Goal: Information Seeking & Learning: Learn about a topic

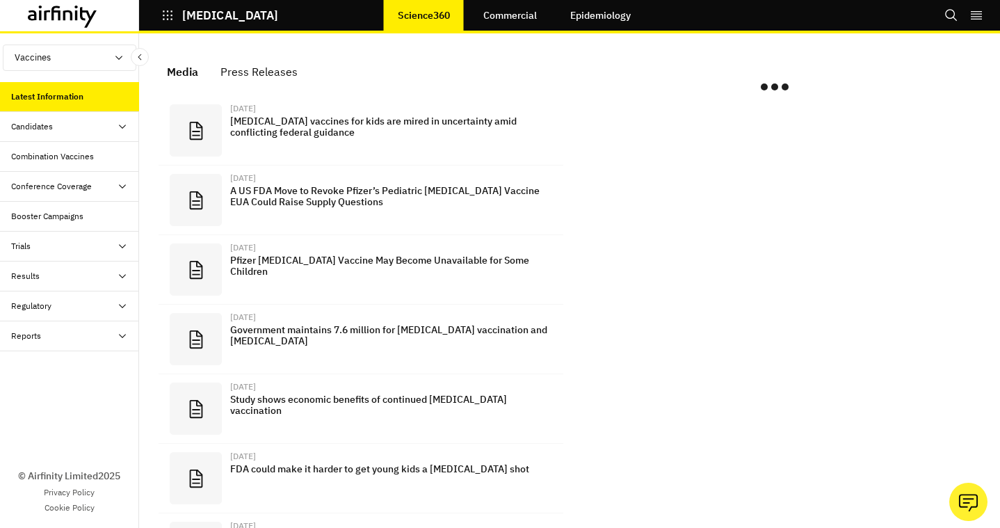
click at [43, 131] on div "Candidates" at bounding box center [32, 126] width 42 height 13
click at [42, 311] on div "Trials" at bounding box center [75, 306] width 128 height 13
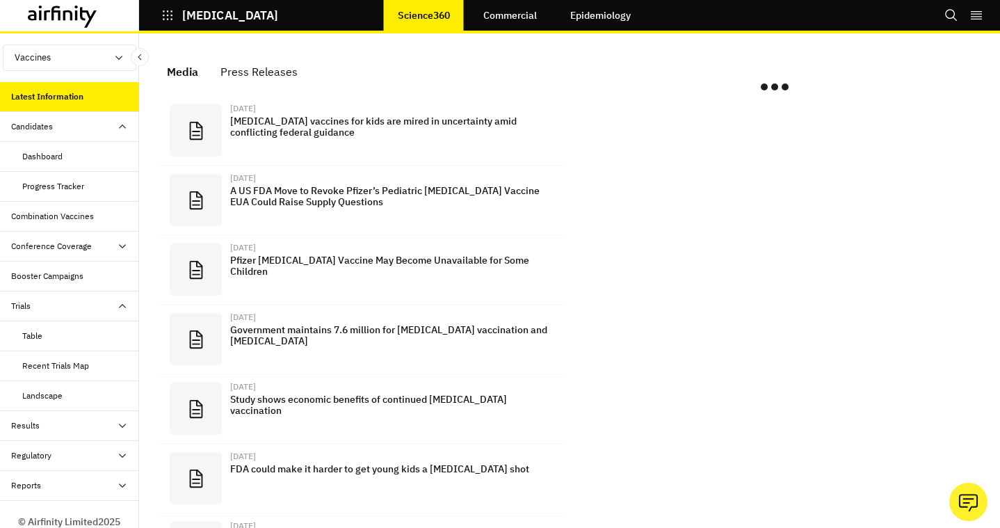
click at [42, 338] on div "Table" at bounding box center [32, 336] width 20 height 13
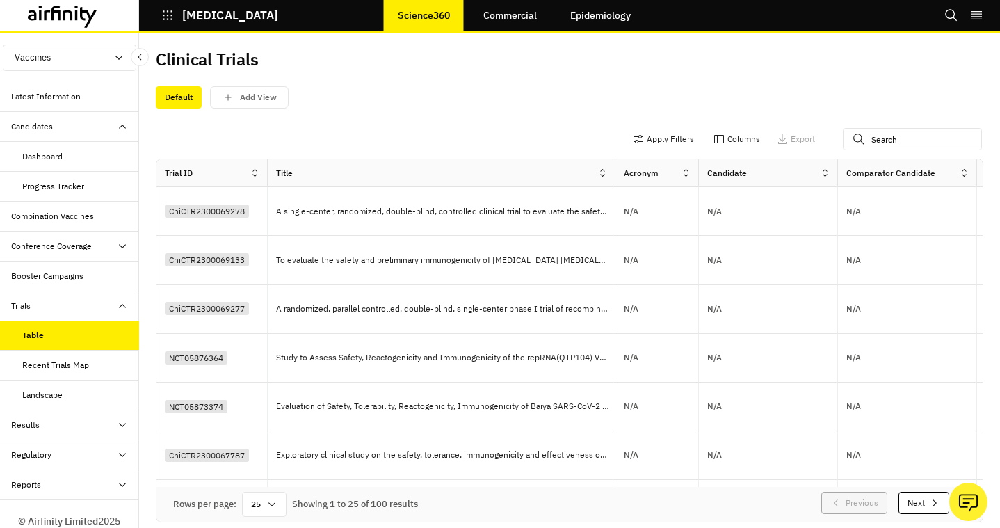
click at [791, 163] on div "Candidate" at bounding box center [768, 173] width 139 height 28
click at [830, 176] on div at bounding box center [828, 173] width 17 height 17
click at [756, 244] on div "Sort Ascending" at bounding box center [765, 236] width 143 height 31
click at [827, 175] on icon at bounding box center [825, 173] width 10 height 10
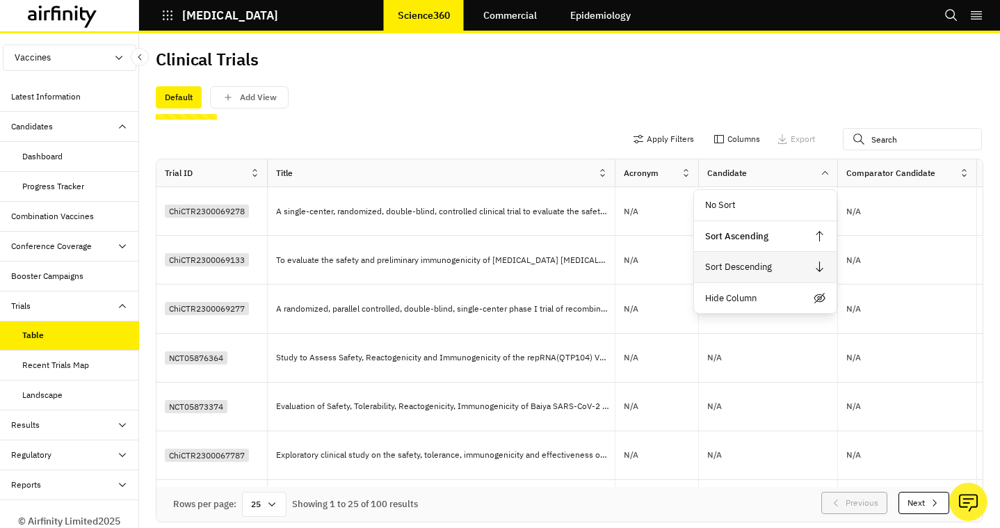
click at [766, 257] on div "Sort Descending" at bounding box center [765, 267] width 143 height 31
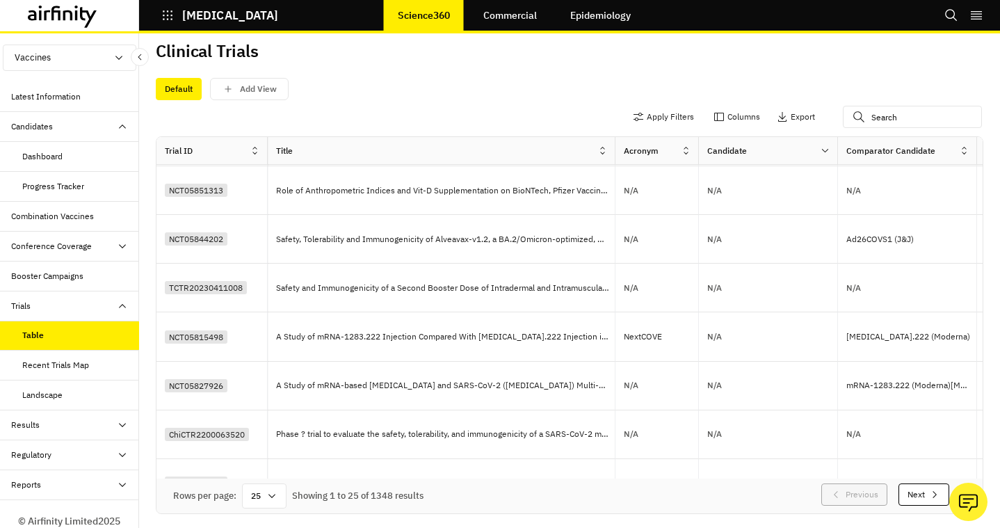
scroll to position [858, 0]
click at [912, 501] on button "Next" at bounding box center [923, 494] width 51 height 22
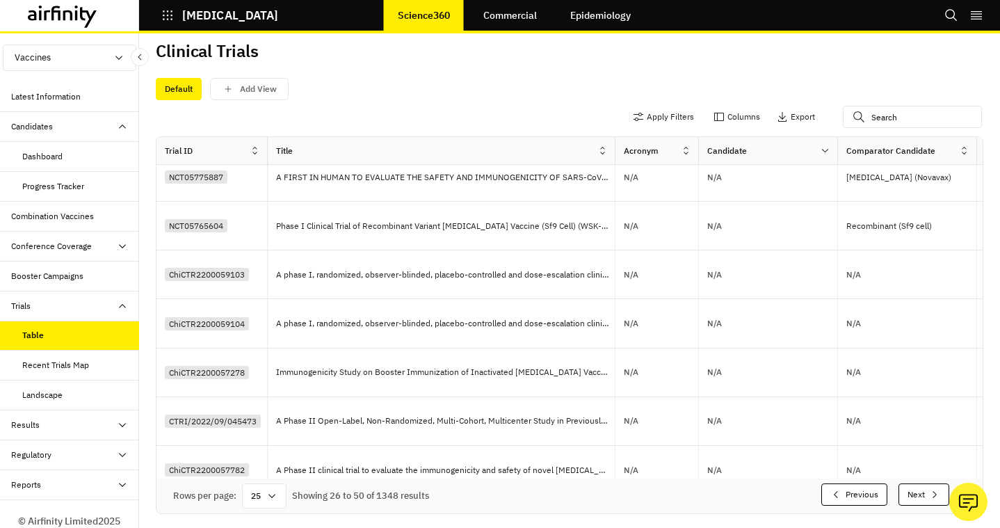
click at [912, 501] on button "Next" at bounding box center [923, 494] width 51 height 22
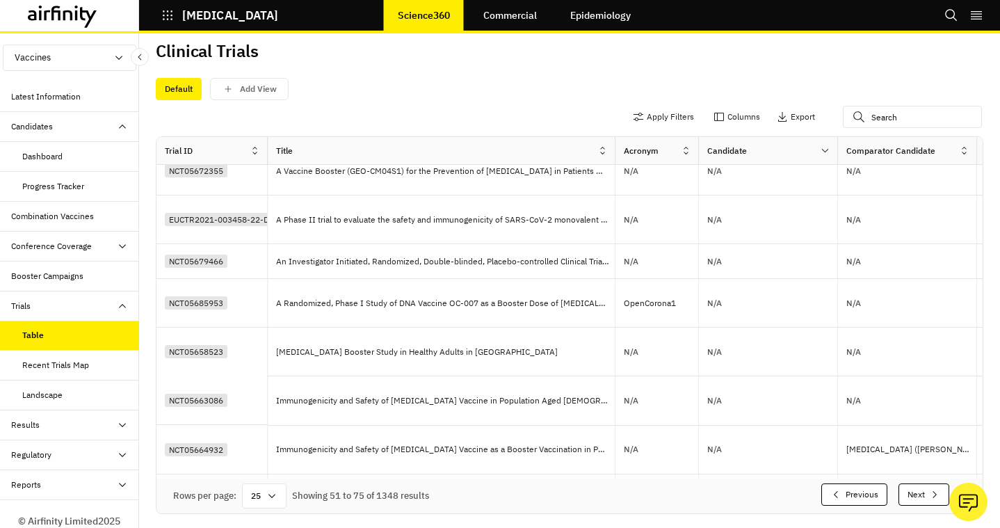
click at [912, 501] on button "Next" at bounding box center [923, 494] width 51 height 22
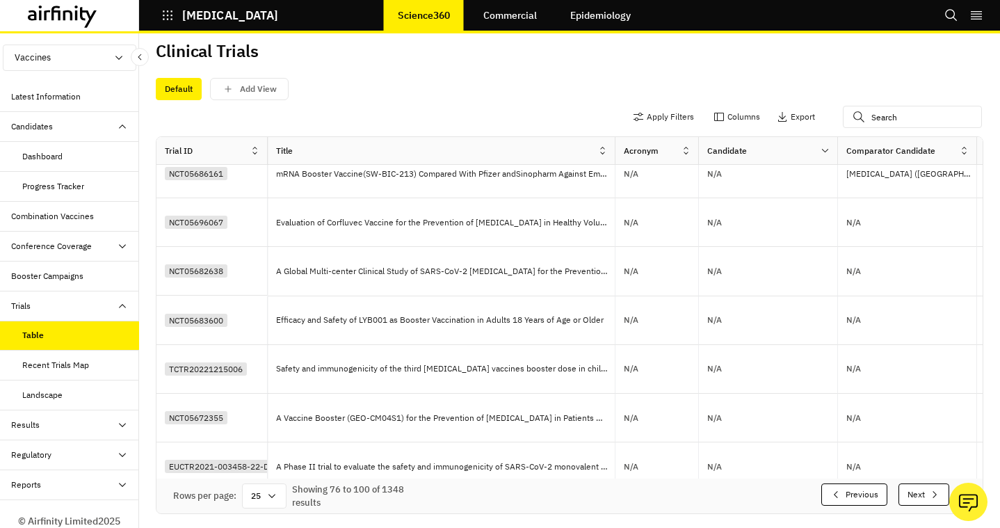
click at [912, 501] on button "Next" at bounding box center [923, 494] width 51 height 22
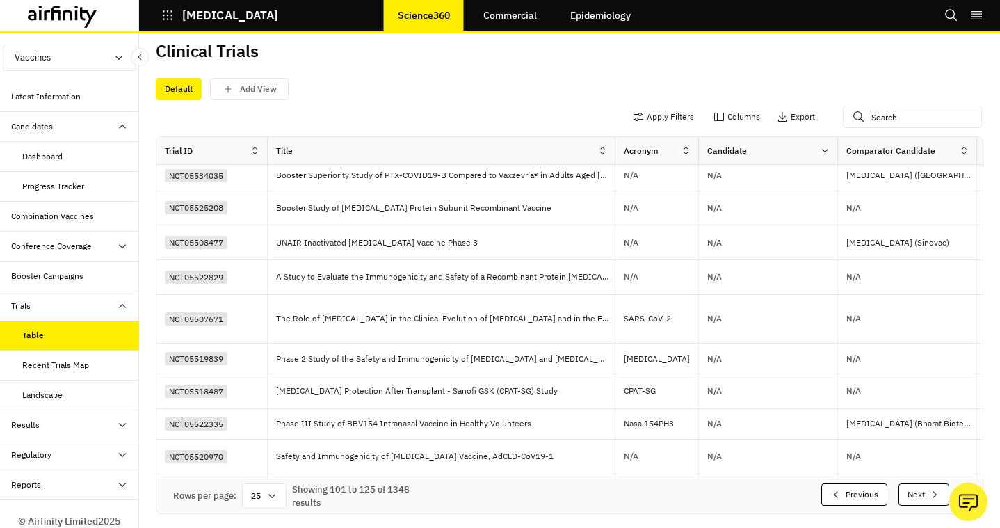
click at [912, 501] on button "Next" at bounding box center [923, 494] width 51 height 22
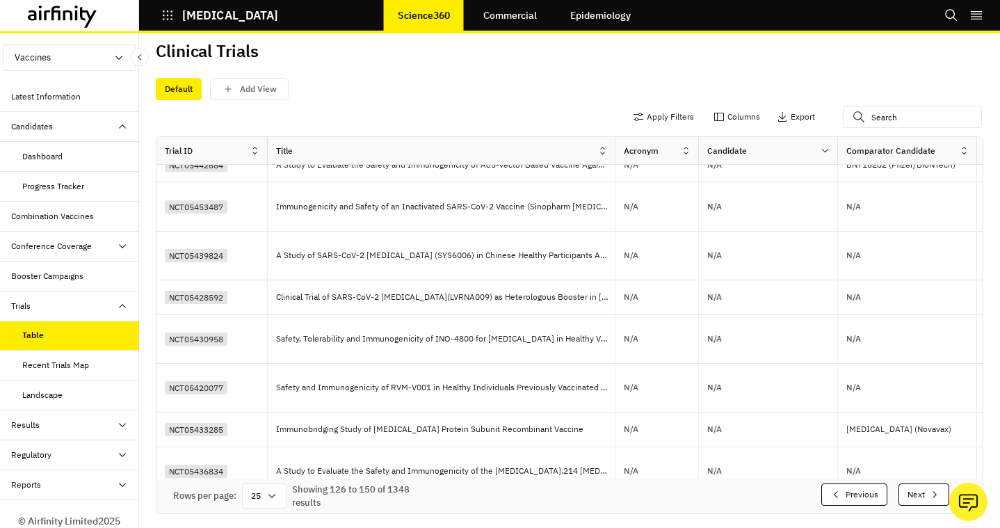
click at [912, 501] on button "Next" at bounding box center [923, 494] width 51 height 22
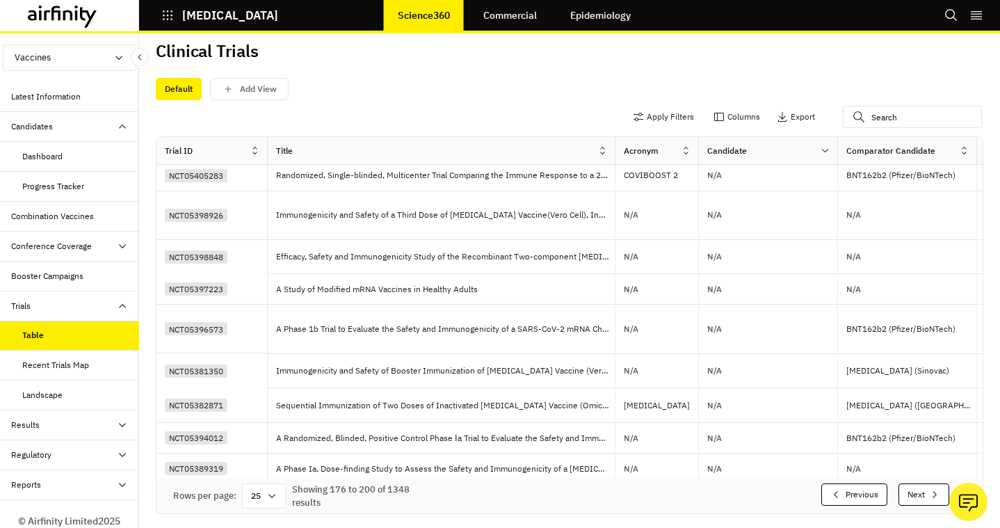
click at [912, 501] on button "Next" at bounding box center [923, 494] width 51 height 22
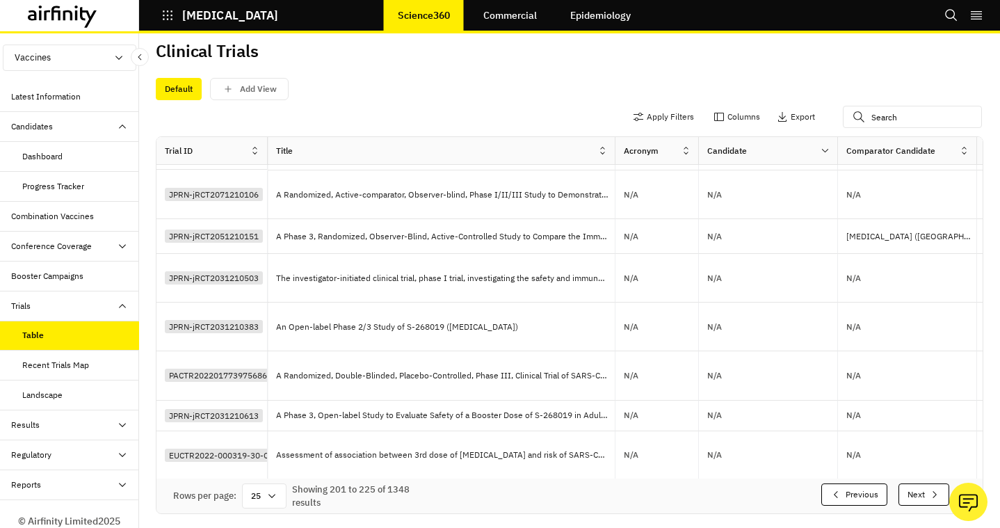
click at [912, 501] on button "Next" at bounding box center [923, 494] width 51 height 22
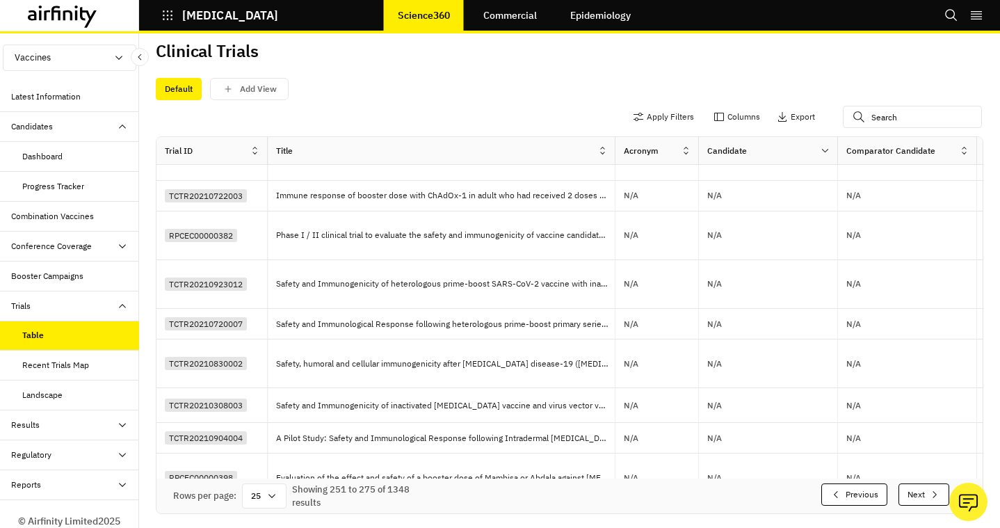
click at [912, 501] on button "Next" at bounding box center [923, 494] width 51 height 22
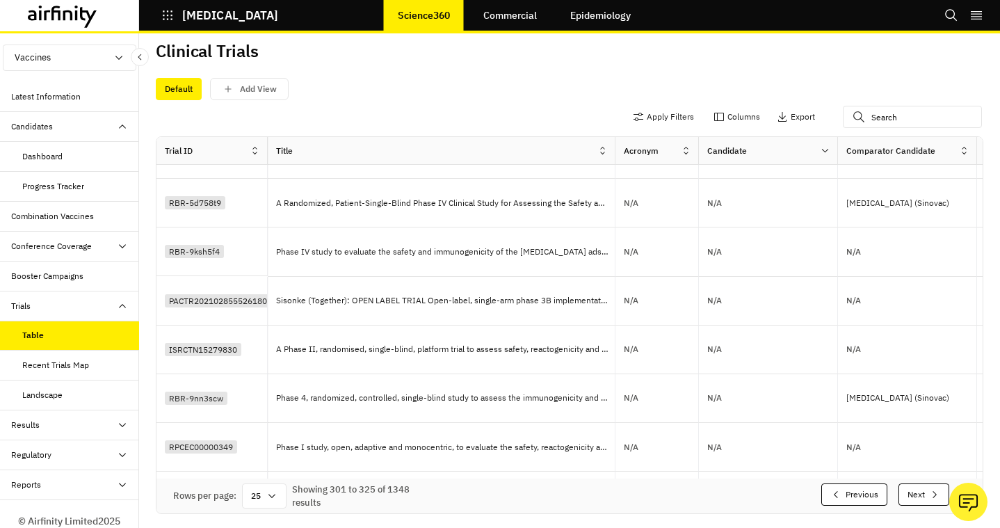
click at [912, 501] on button "Next" at bounding box center [923, 494] width 51 height 22
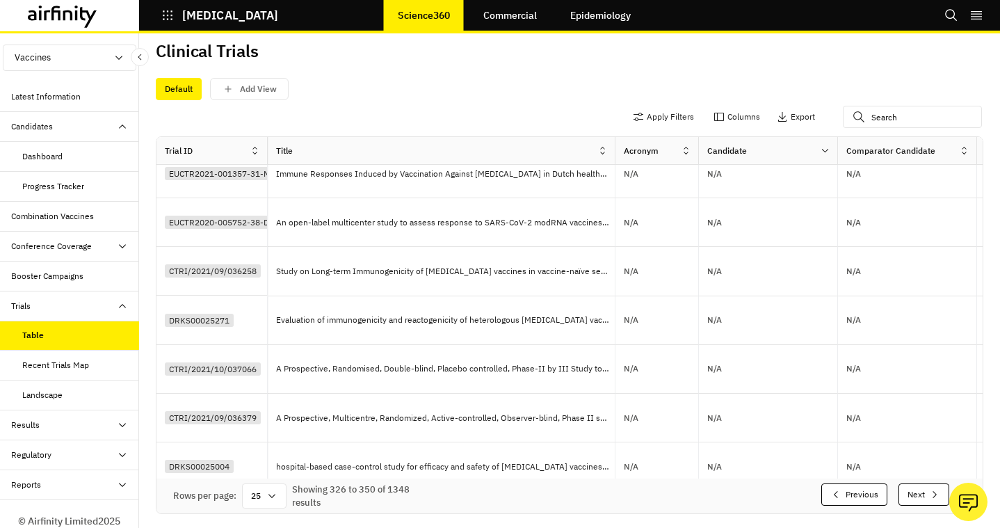
click at [912, 501] on button "Next" at bounding box center [923, 494] width 51 height 22
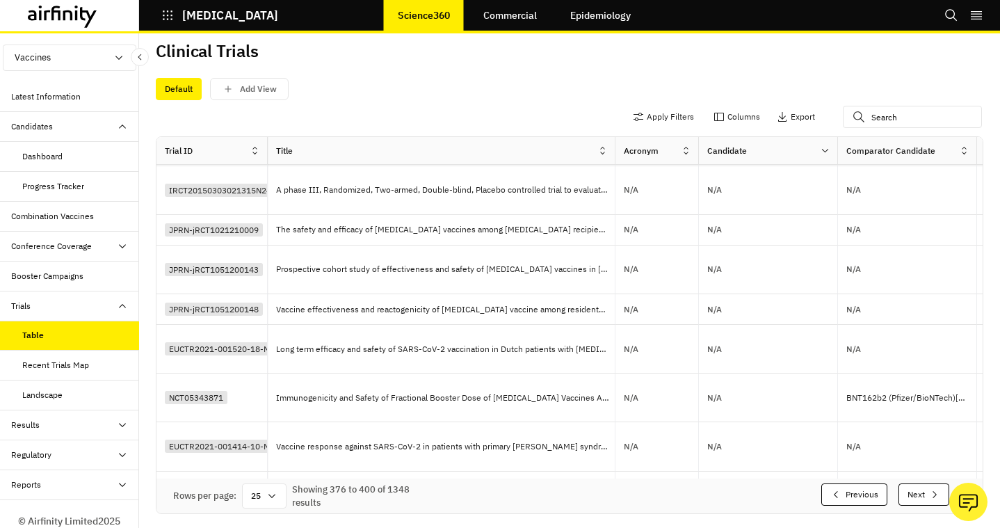
click at [912, 501] on button "Next" at bounding box center [923, 494] width 51 height 22
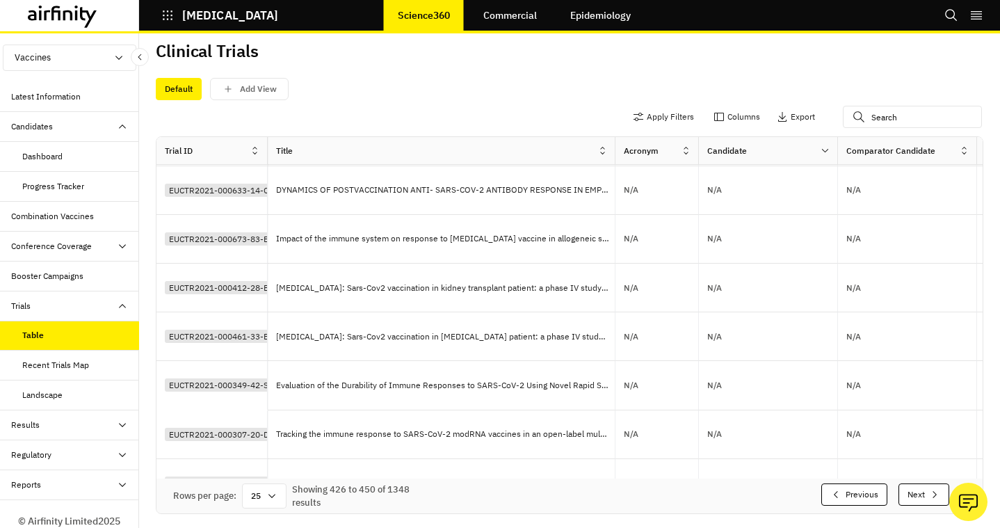
click at [912, 501] on button "Next" at bounding box center [923, 494] width 51 height 22
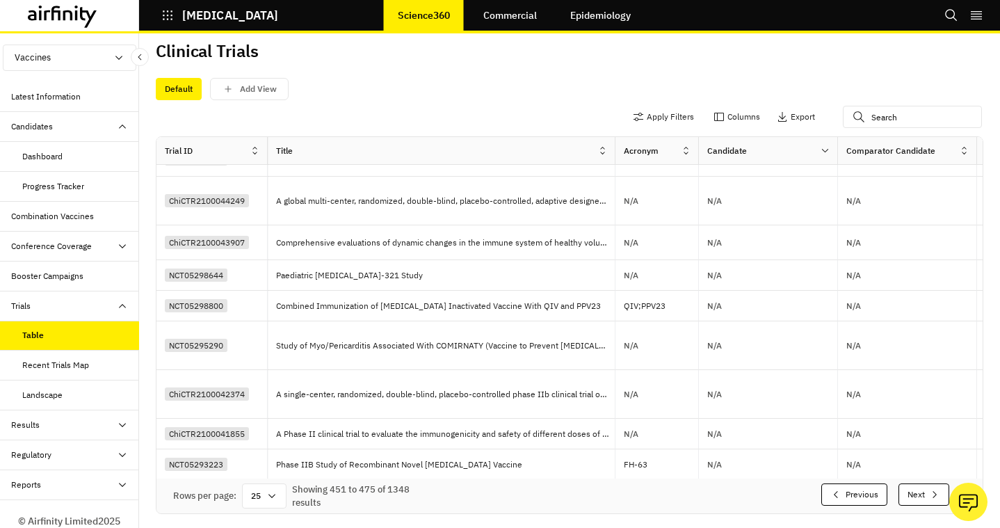
click at [912, 501] on button "Next" at bounding box center [923, 494] width 51 height 22
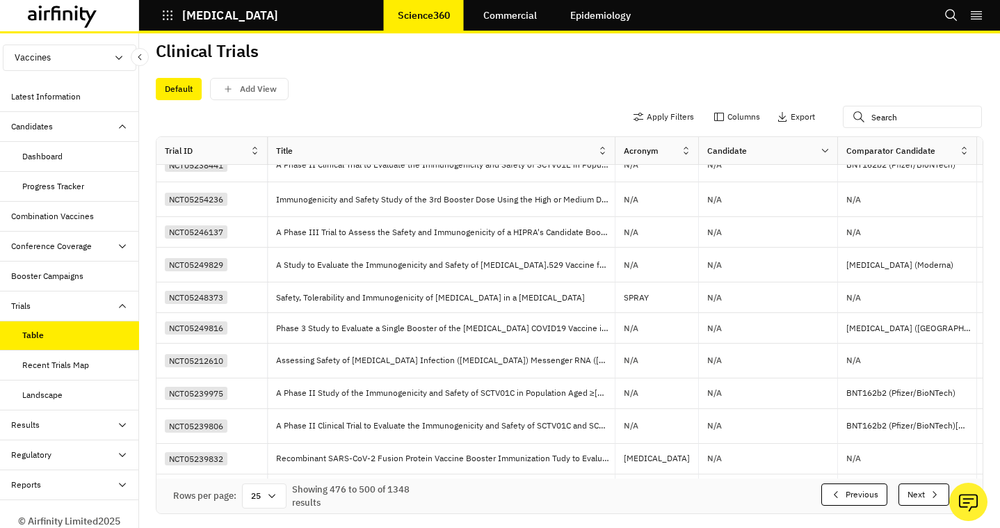
click at [912, 501] on button "Next" at bounding box center [923, 494] width 51 height 22
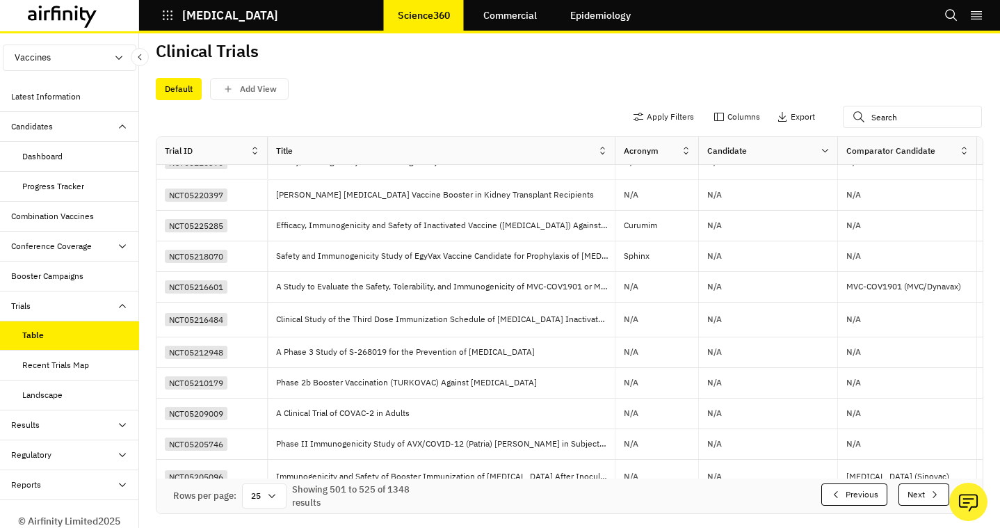
click at [912, 501] on button "Next" at bounding box center [923, 494] width 51 height 22
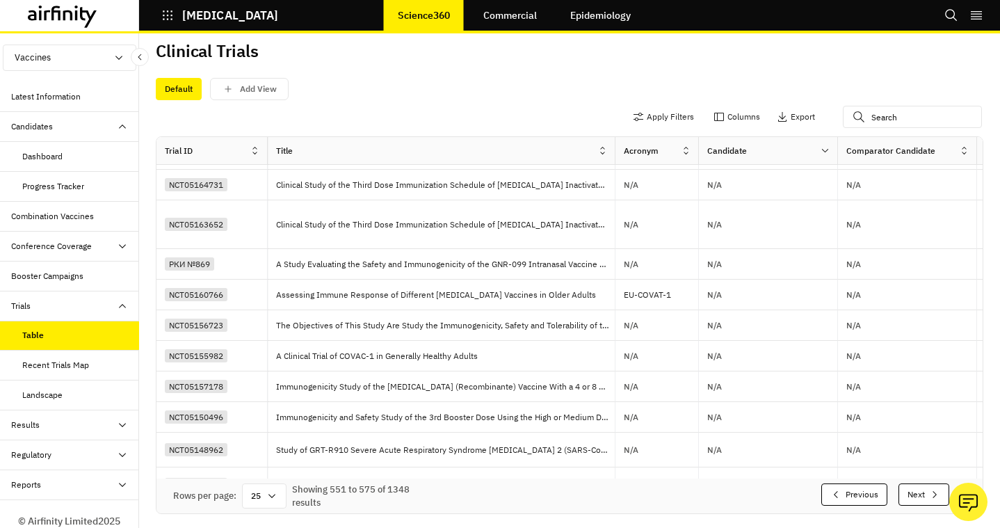
click at [912, 501] on button "Next" at bounding box center [923, 494] width 51 height 22
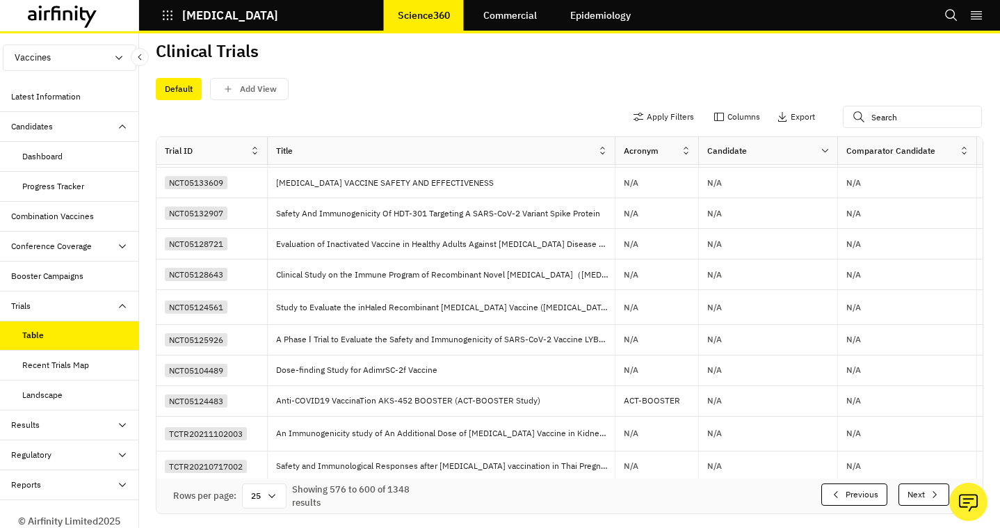
click at [912, 501] on button "Next" at bounding box center [923, 494] width 51 height 22
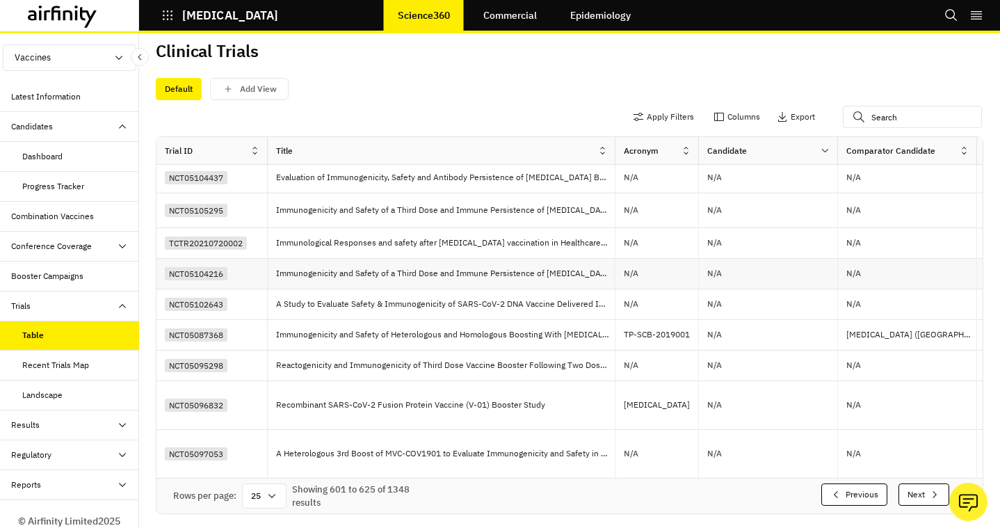
scroll to position [531, 0]
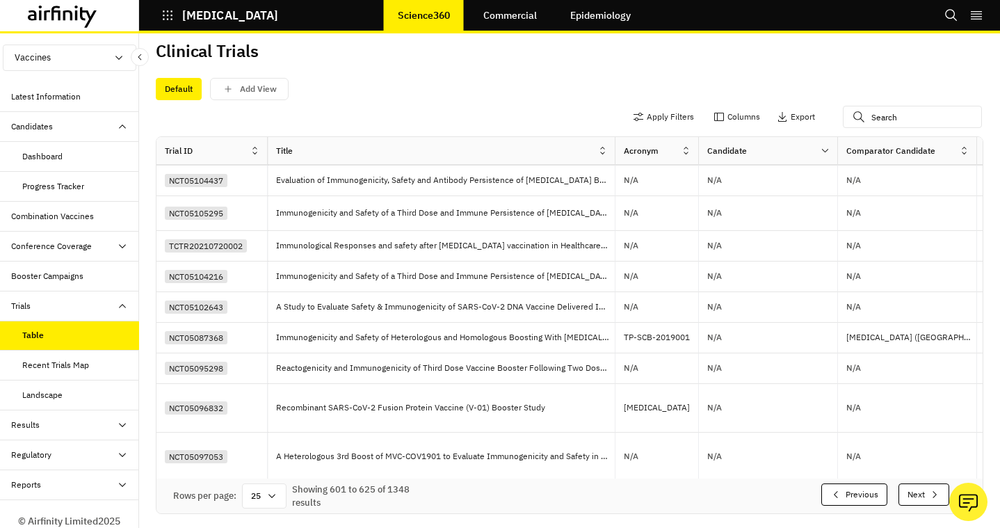
click at [909, 495] on button "Next" at bounding box center [923, 494] width 51 height 22
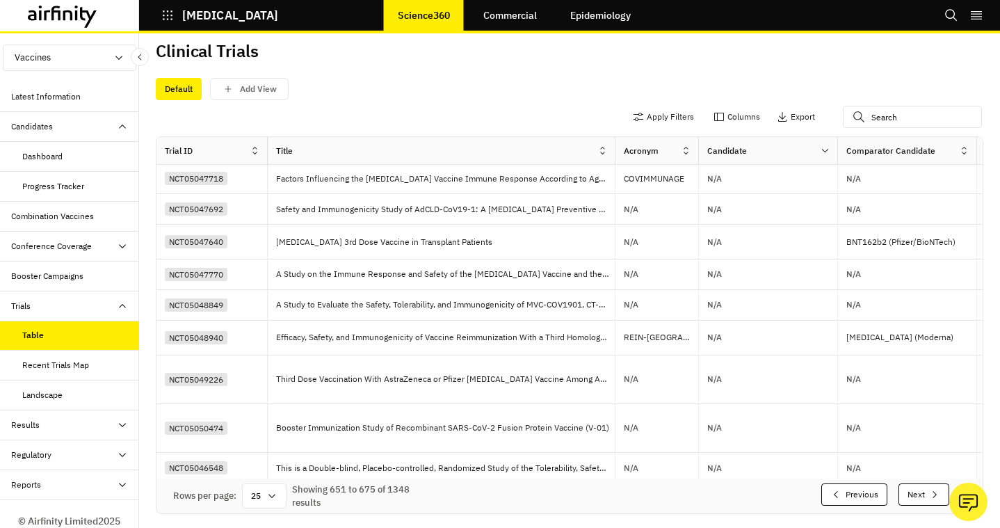
click at [909, 495] on button "Next" at bounding box center [923, 494] width 51 height 22
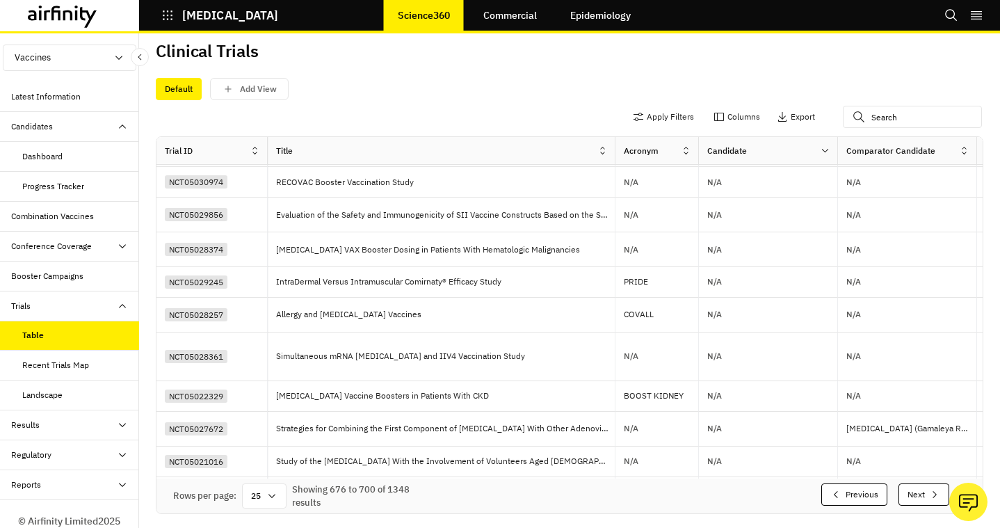
click at [909, 495] on button "Next" at bounding box center [923, 494] width 51 height 22
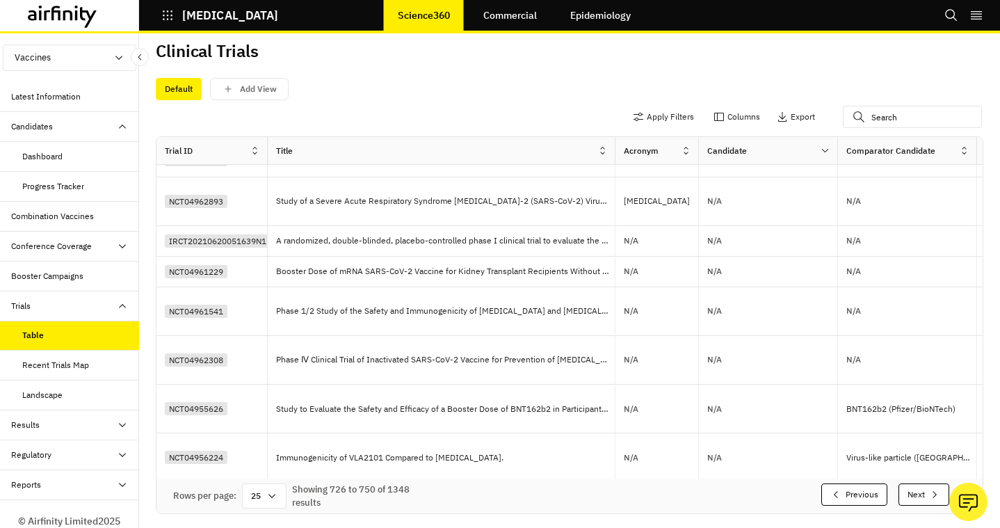
click at [909, 495] on button "Next" at bounding box center [923, 494] width 51 height 22
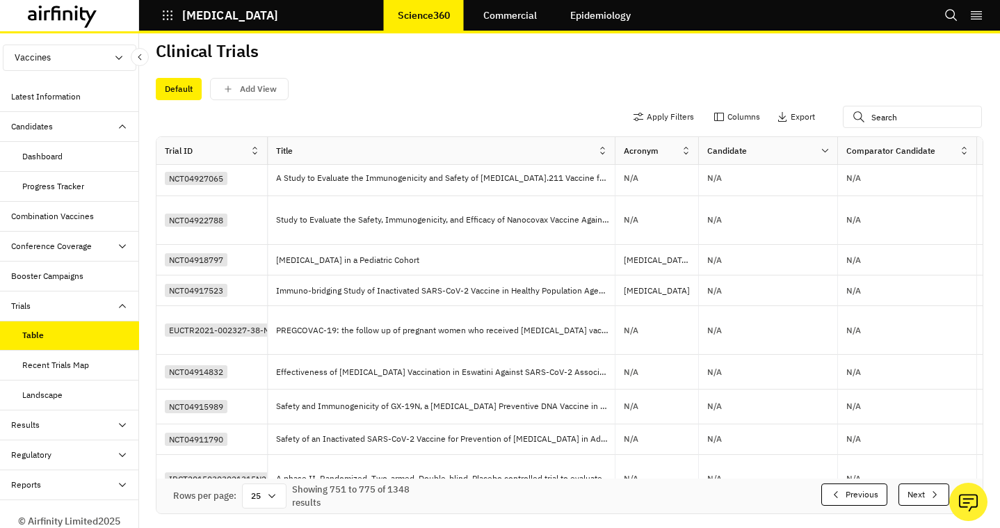
click at [909, 495] on button "Next" at bounding box center [923, 494] width 51 height 22
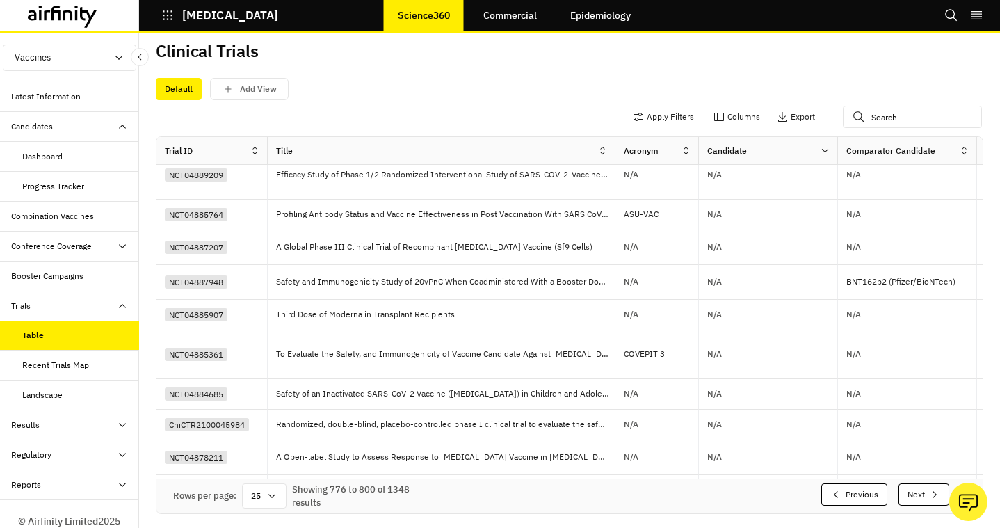
click at [909, 495] on button "Next" at bounding box center [923, 494] width 51 height 22
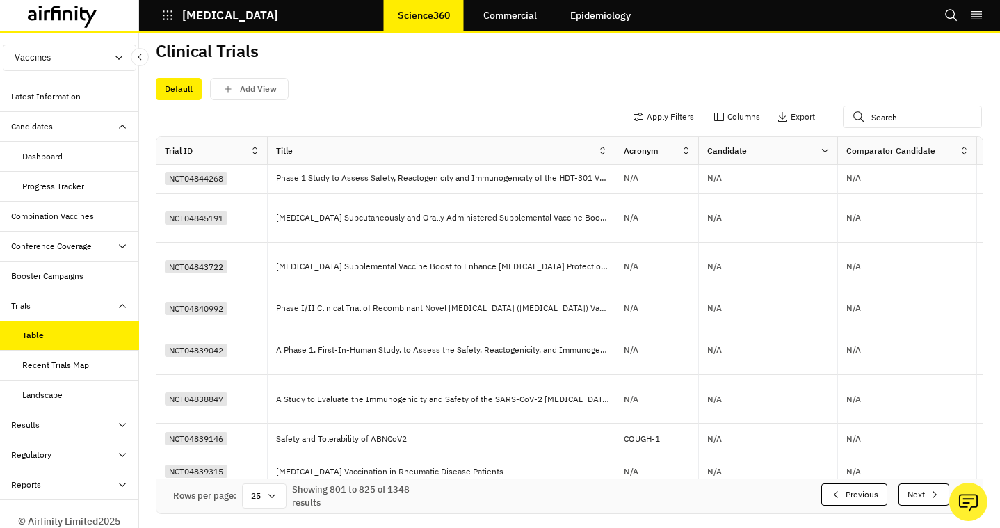
click at [909, 495] on button "Next" at bounding box center [923, 494] width 51 height 22
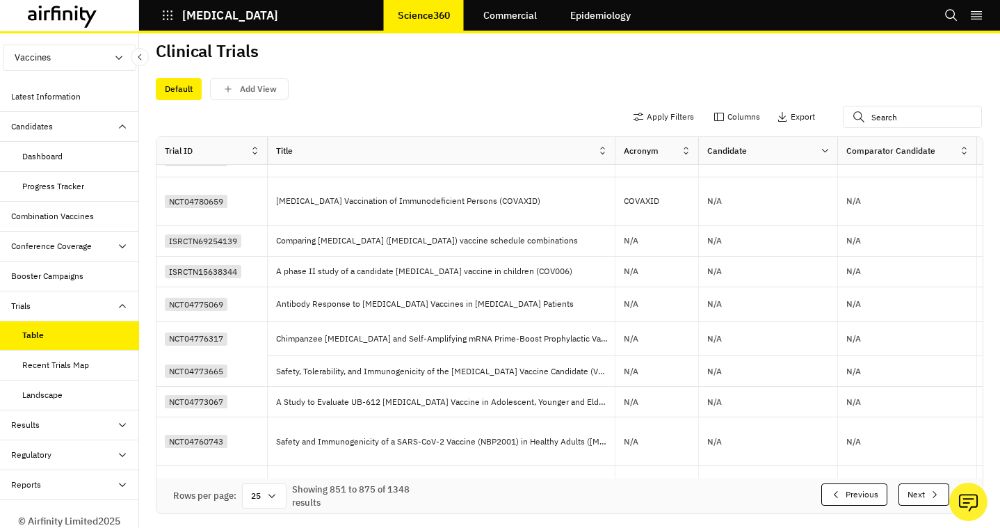
click at [909, 495] on button "Next" at bounding box center [923, 494] width 51 height 22
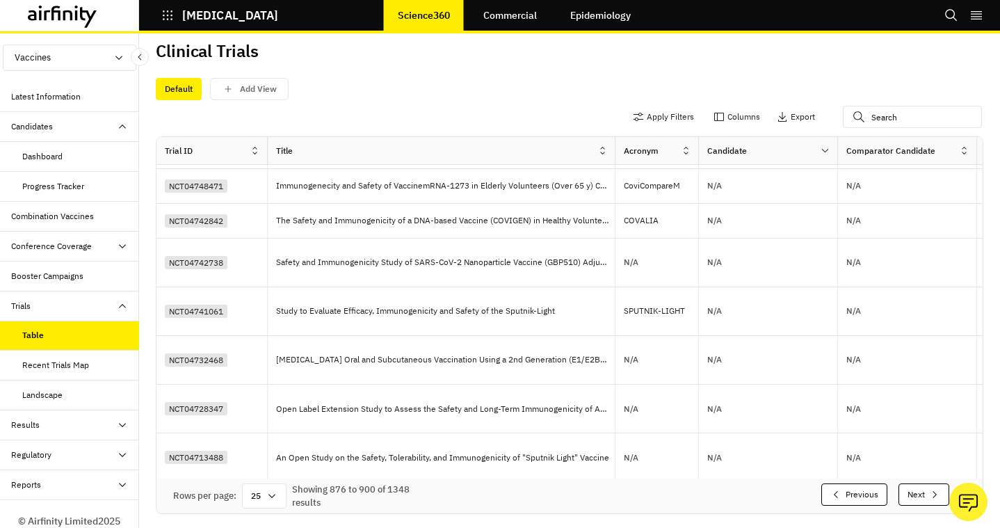
click at [909, 495] on button "Next" at bounding box center [923, 494] width 51 height 22
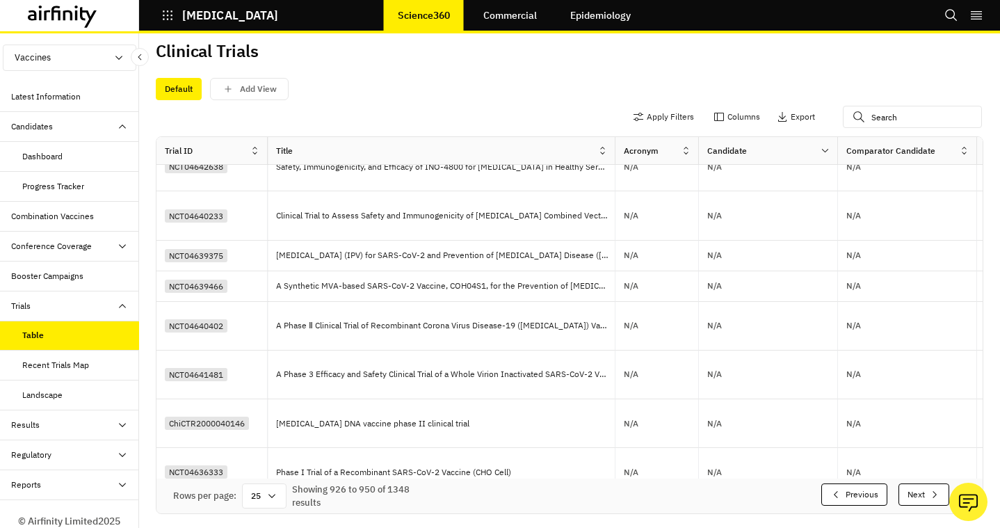
click at [909, 495] on button "Next" at bounding box center [923, 494] width 51 height 22
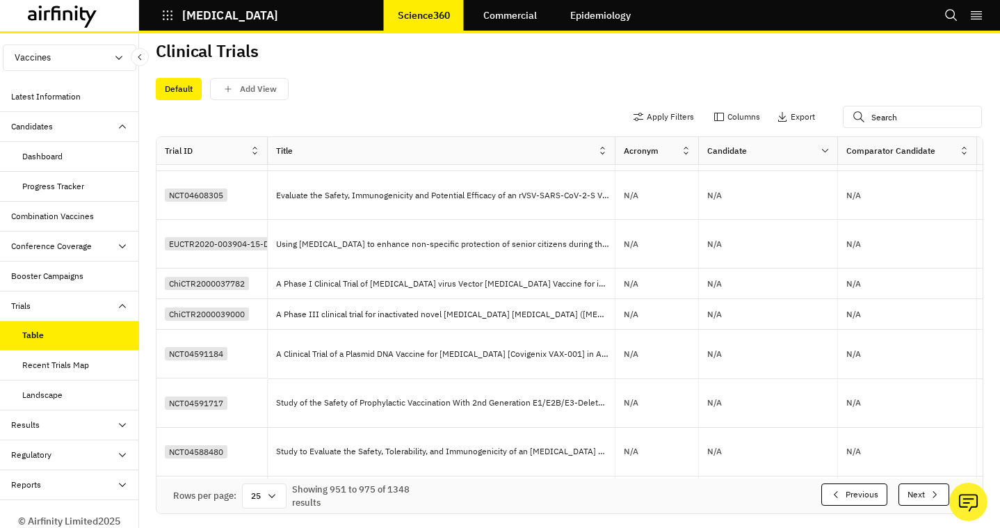
click at [909, 495] on button "Next" at bounding box center [923, 494] width 51 height 22
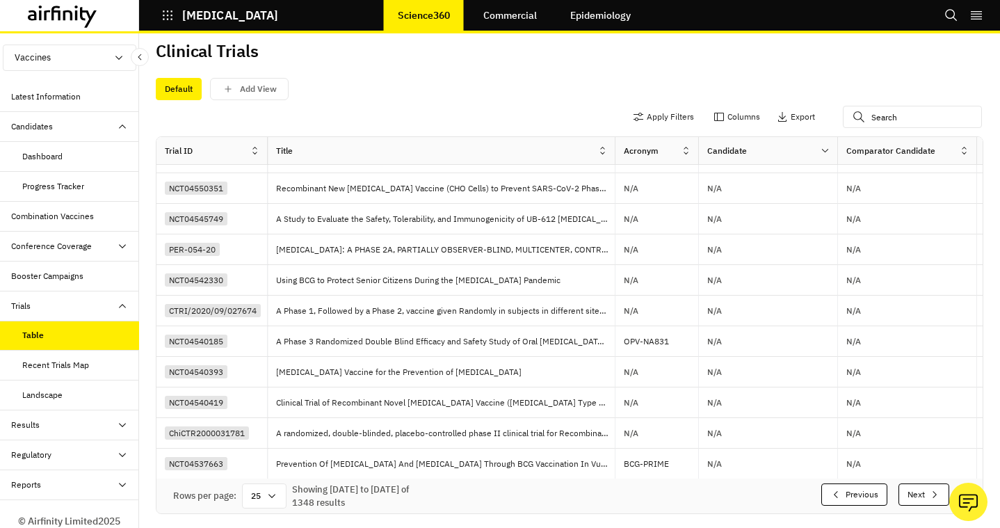
click at [909, 495] on button "Next" at bounding box center [923, 494] width 51 height 22
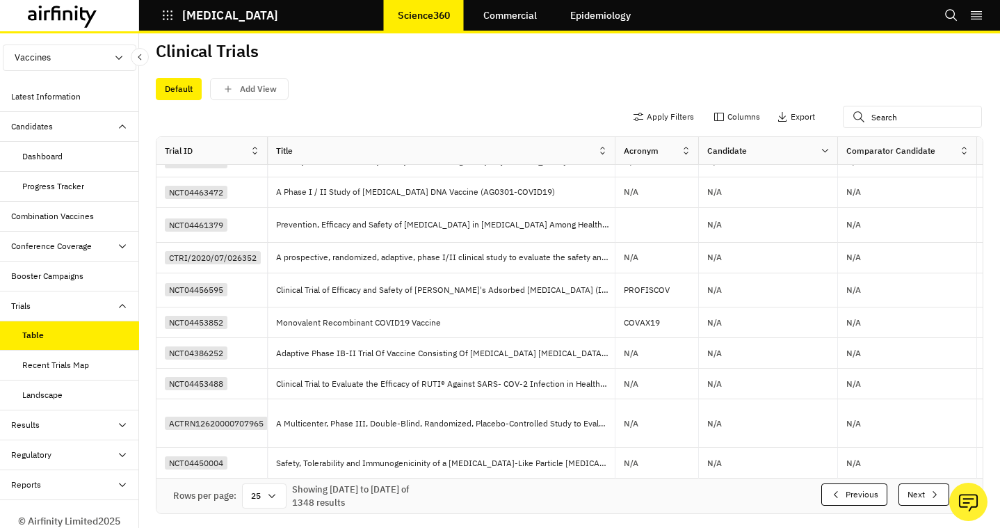
click at [909, 495] on button "Next" at bounding box center [923, 494] width 51 height 22
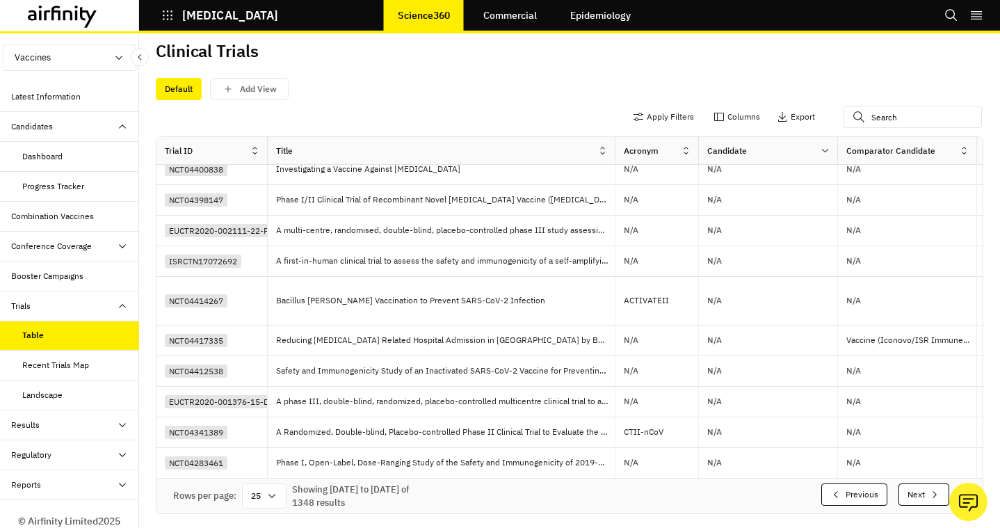
click at [909, 495] on button "Next" at bounding box center [923, 494] width 51 height 22
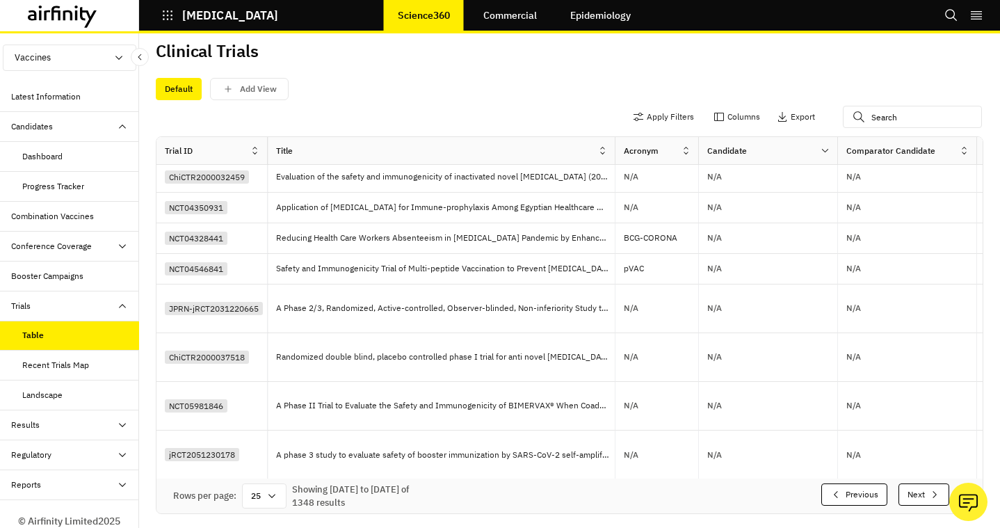
click at [909, 495] on button "Next" at bounding box center [923, 494] width 51 height 22
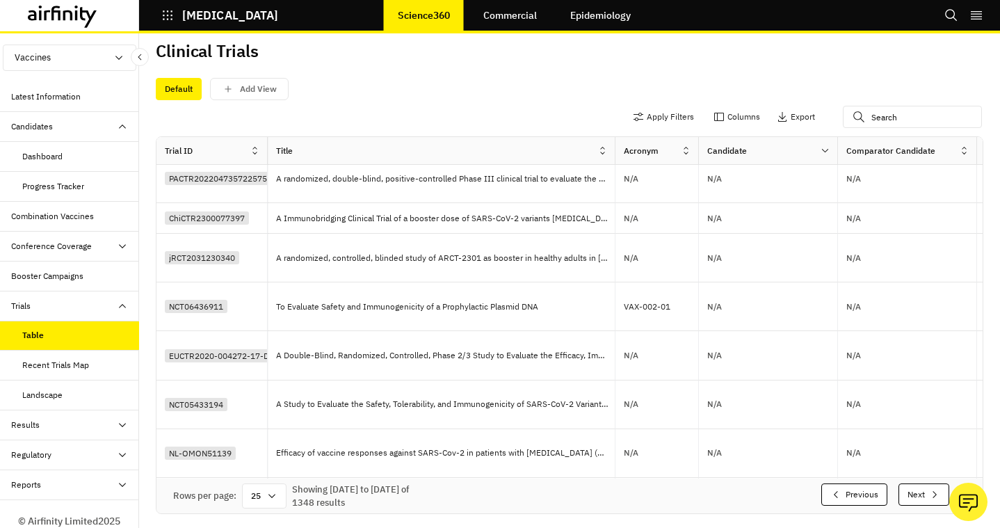
click at [909, 495] on button "Next" at bounding box center [923, 494] width 51 height 22
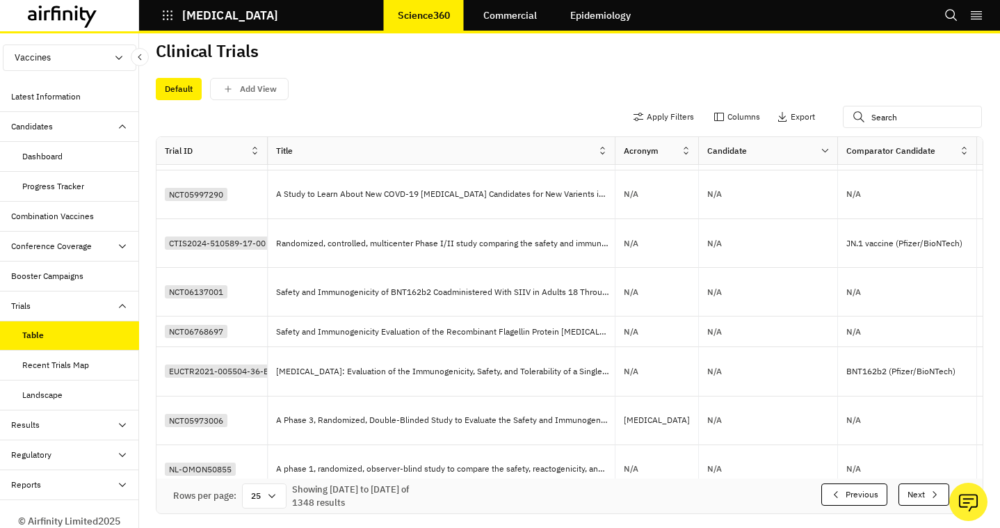
click at [909, 495] on button "Next" at bounding box center [923, 494] width 51 height 22
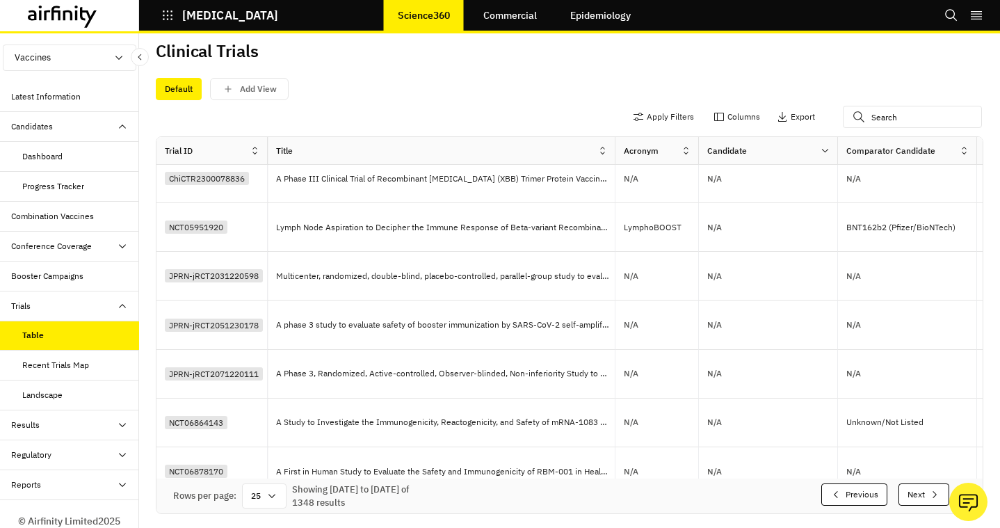
click at [909, 495] on button "Next" at bounding box center [923, 494] width 51 height 22
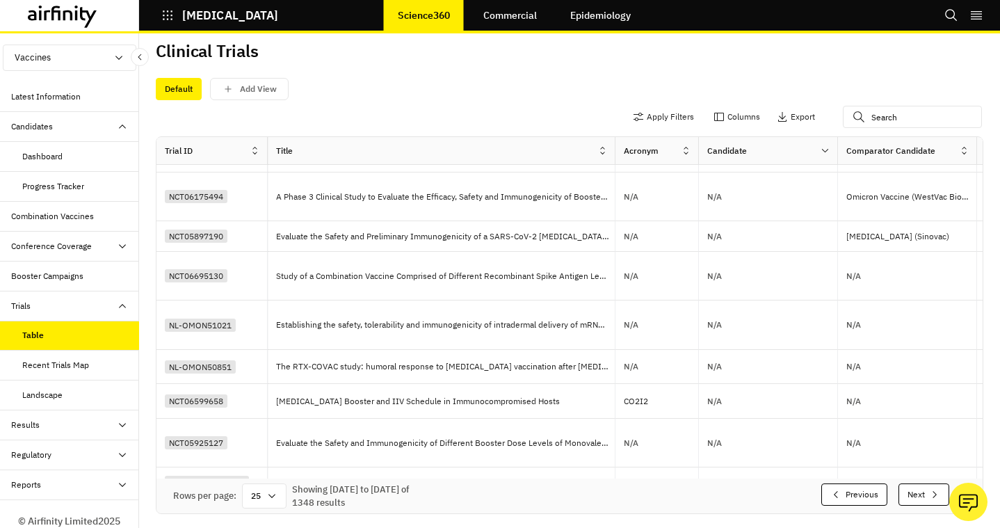
click at [909, 495] on button "Next" at bounding box center [923, 494] width 51 height 22
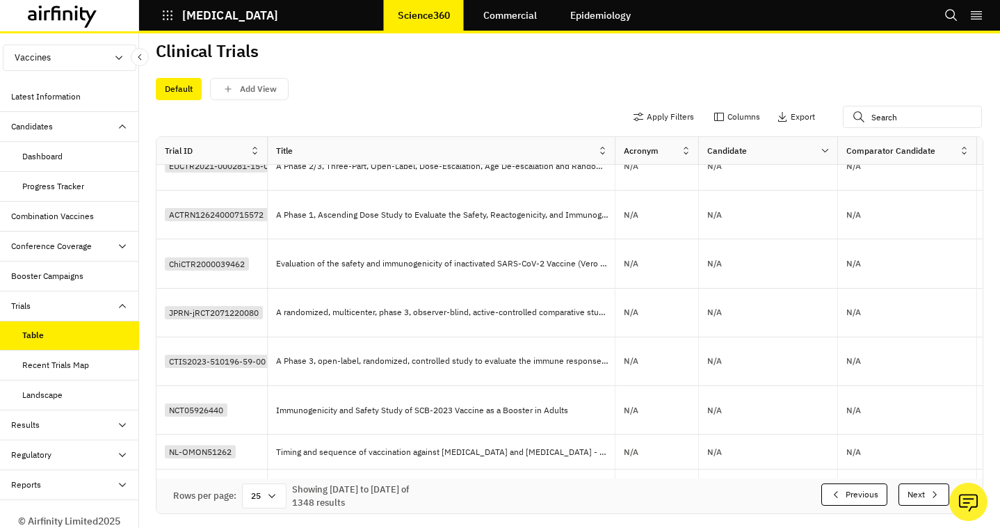
click at [909, 495] on button "Next" at bounding box center [923, 494] width 51 height 22
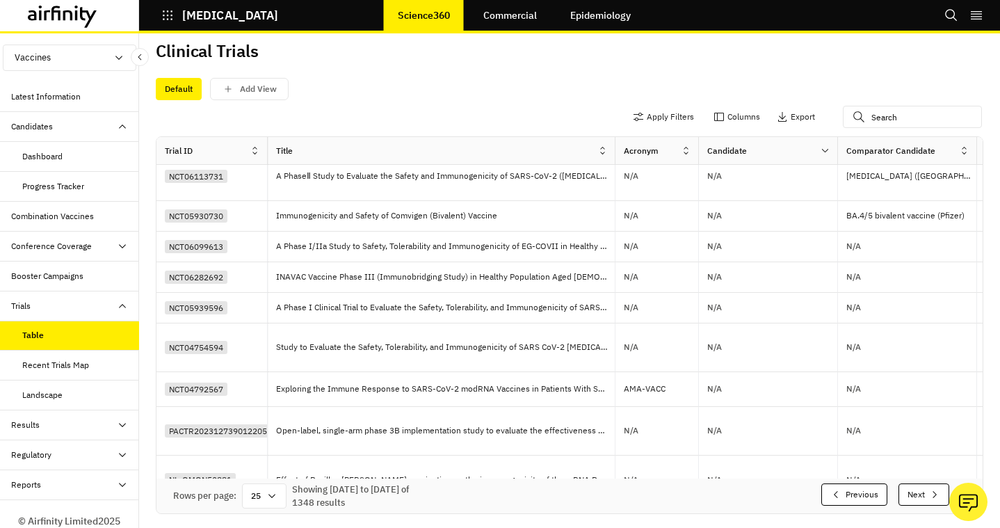
click at [909, 495] on button "Next" at bounding box center [923, 494] width 51 height 22
